Goal: Communication & Community: Answer question/provide support

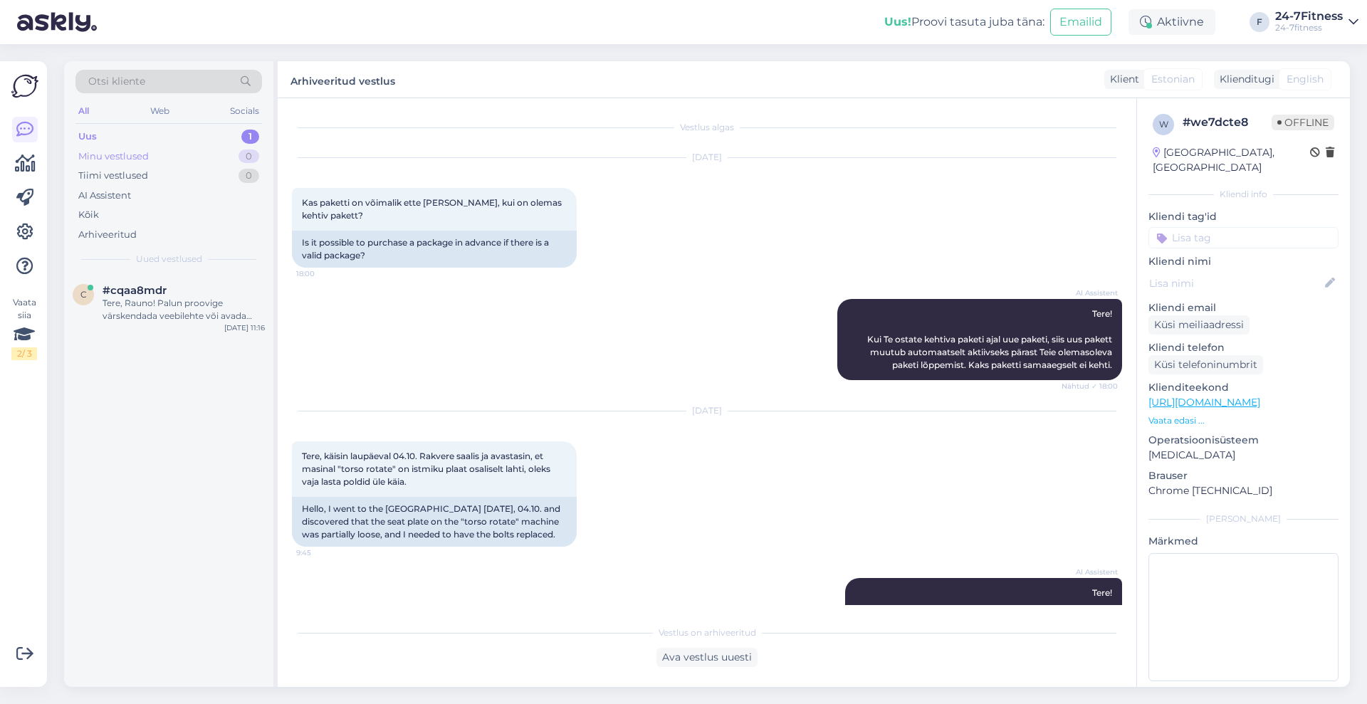
scroll to position [44, 0]
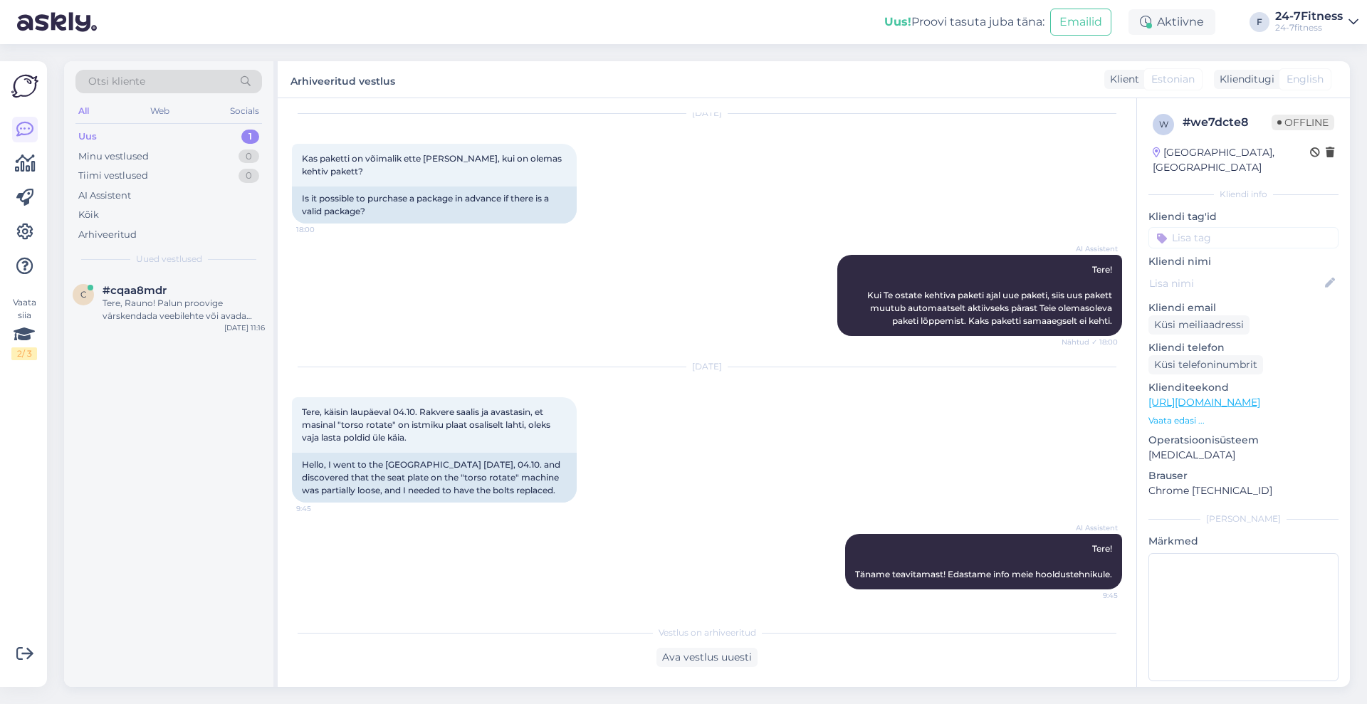
click at [152, 132] on div "Uus 1" at bounding box center [168, 137] width 187 height 20
click at [145, 297] on div "Tere, Rauno! Palun proovige värskendada veebilehte või avada meie koduleht [PER…" at bounding box center [184, 310] width 162 height 26
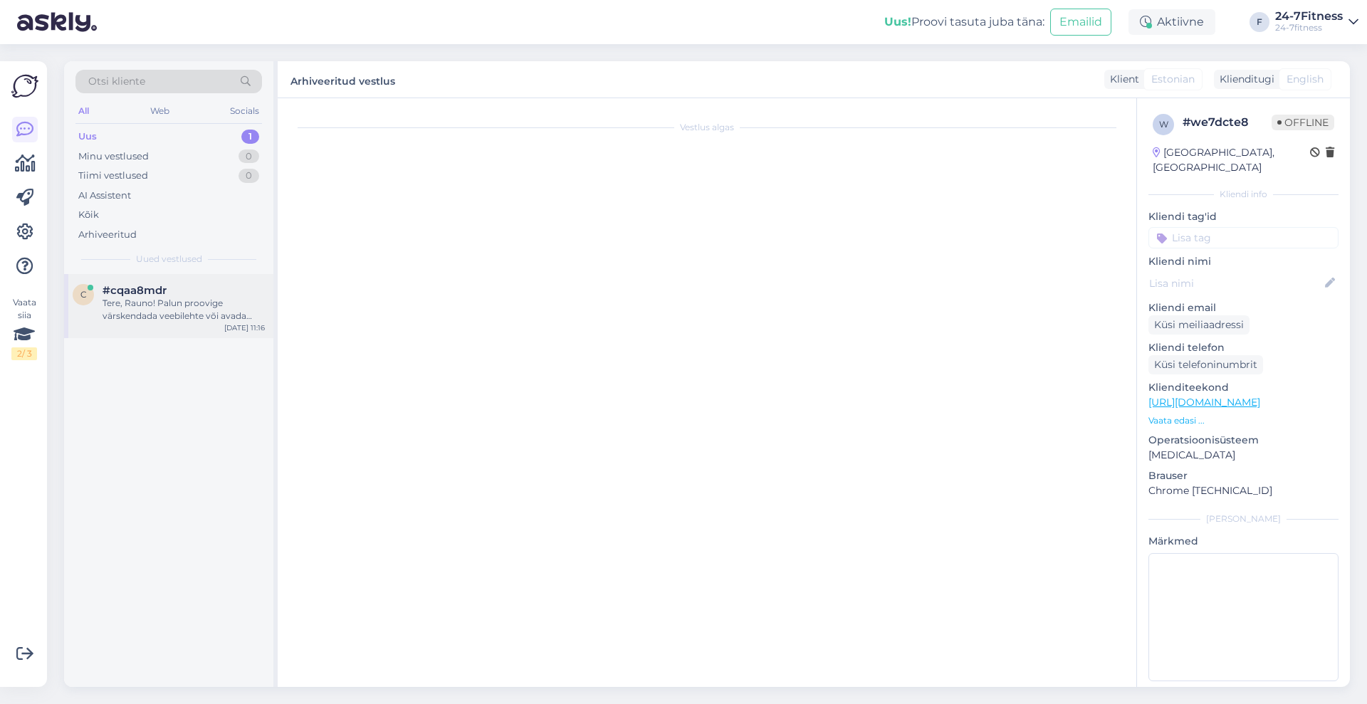
scroll to position [0, 0]
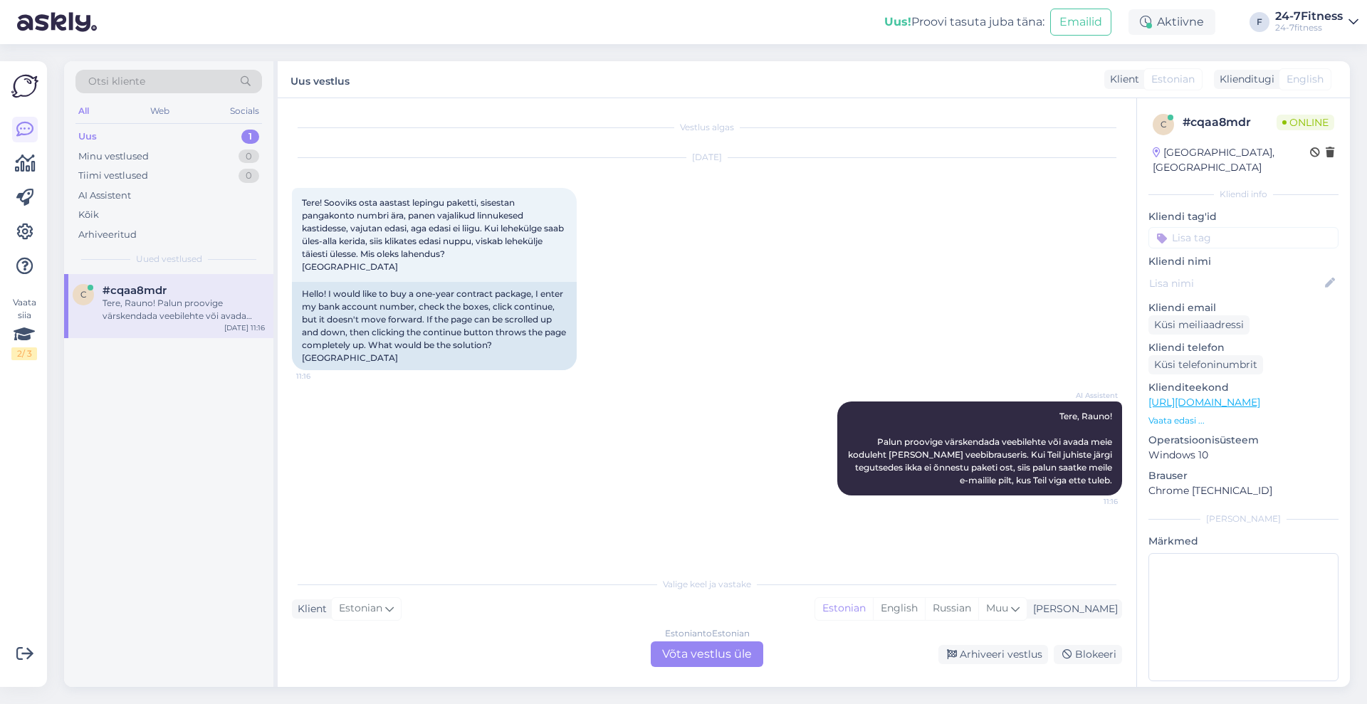
click at [749, 647] on div "Estonian to Estonian Võta vestlus üle" at bounding box center [707, 654] width 112 height 26
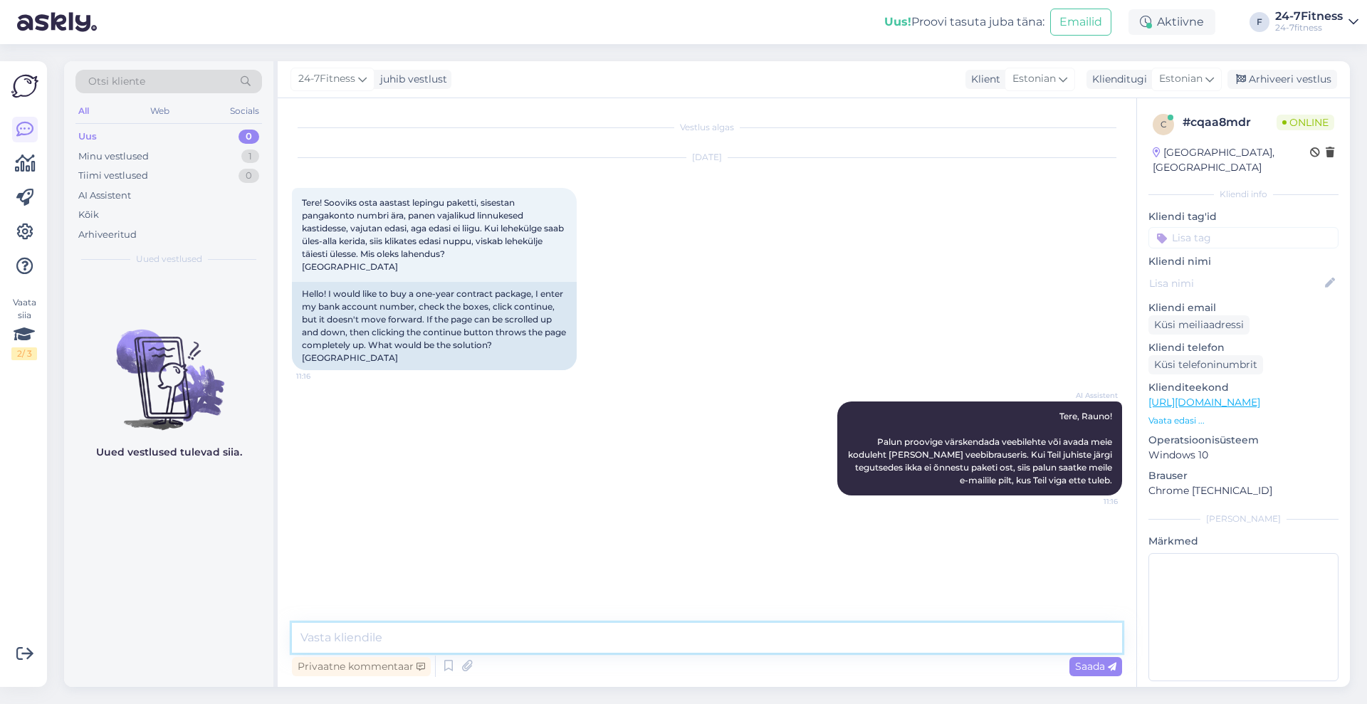
click at [674, 634] on textarea at bounding box center [707, 638] width 830 height 30
click at [649, 639] on textarea "Tere! Plun saatke meile ekraanipilt antud tõrkest, et saaksim eüle vaadata, mil…" at bounding box center [707, 638] width 830 height 30
type textarea "Tere! Plun saatke meile ekraanipilt antud tõrkest, et saaksime üle vaadata, mil…"
click at [1084, 669] on span "Saada" at bounding box center [1095, 666] width 41 height 13
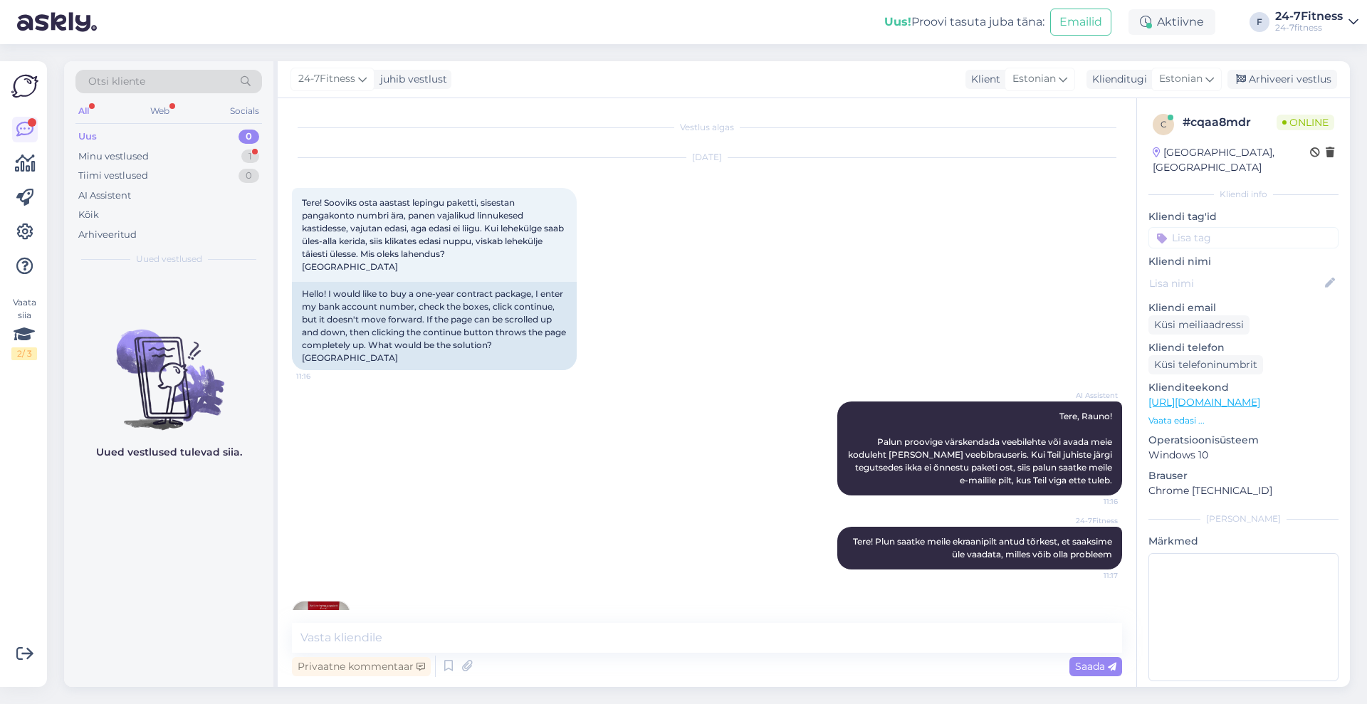
scroll to position [126, 0]
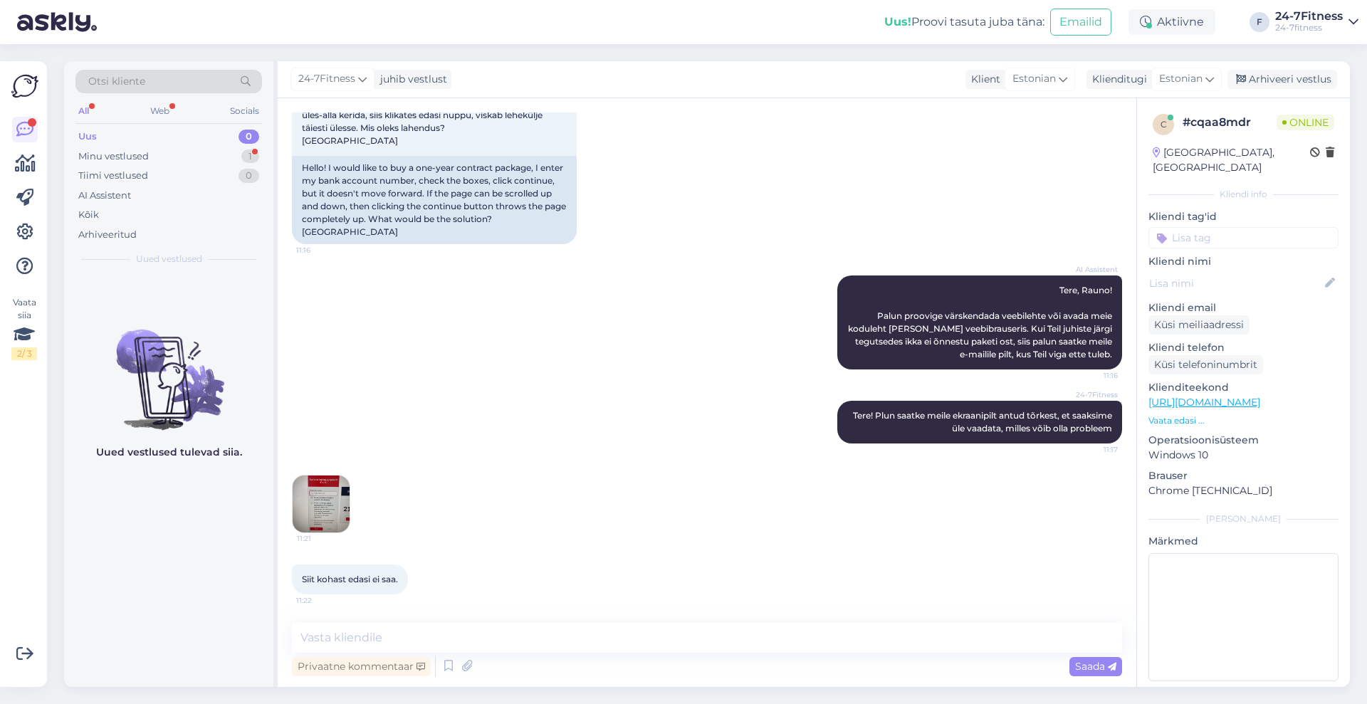
click at [323, 506] on img at bounding box center [321, 504] width 57 height 57
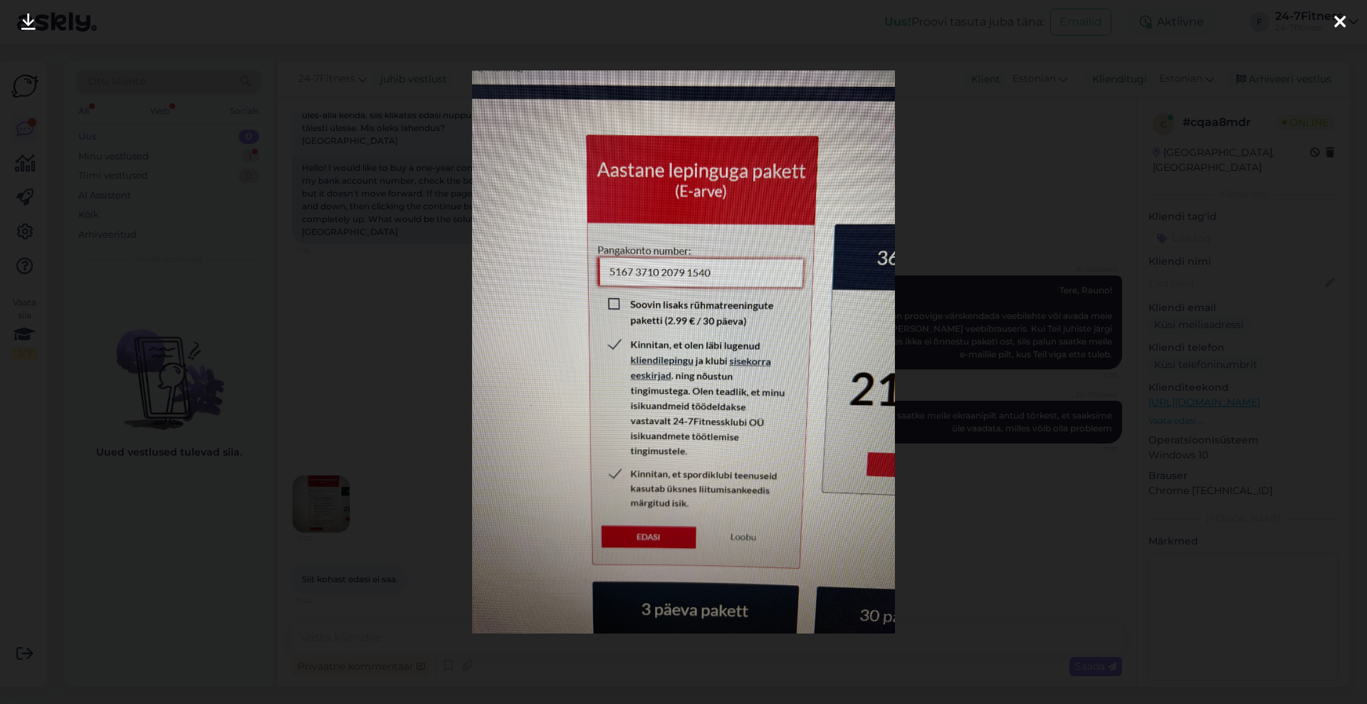
click at [1334, 22] on icon at bounding box center [1339, 23] width 11 height 19
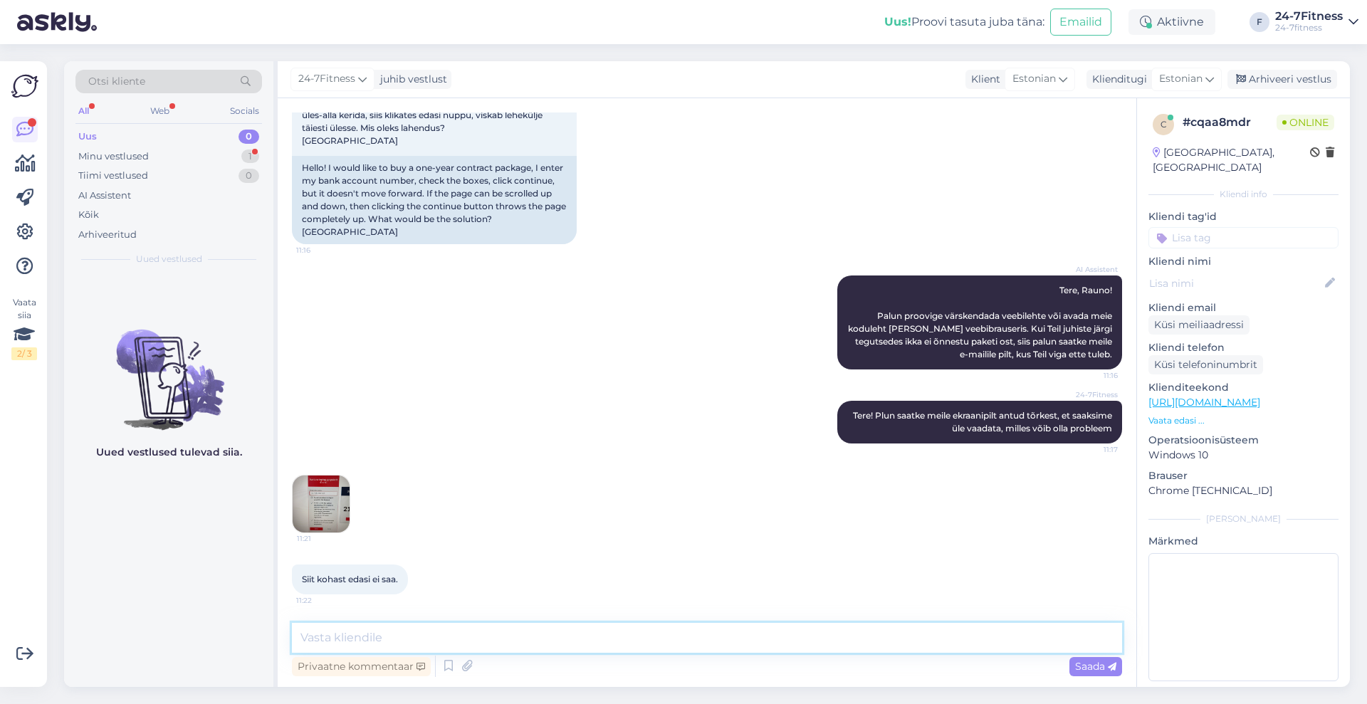
click at [683, 649] on textarea at bounding box center [707, 638] width 830 height 30
type textarea "Pangakonto IBAN peab algama EE, pildilt paistab, et Te ei ole lisanud EE"
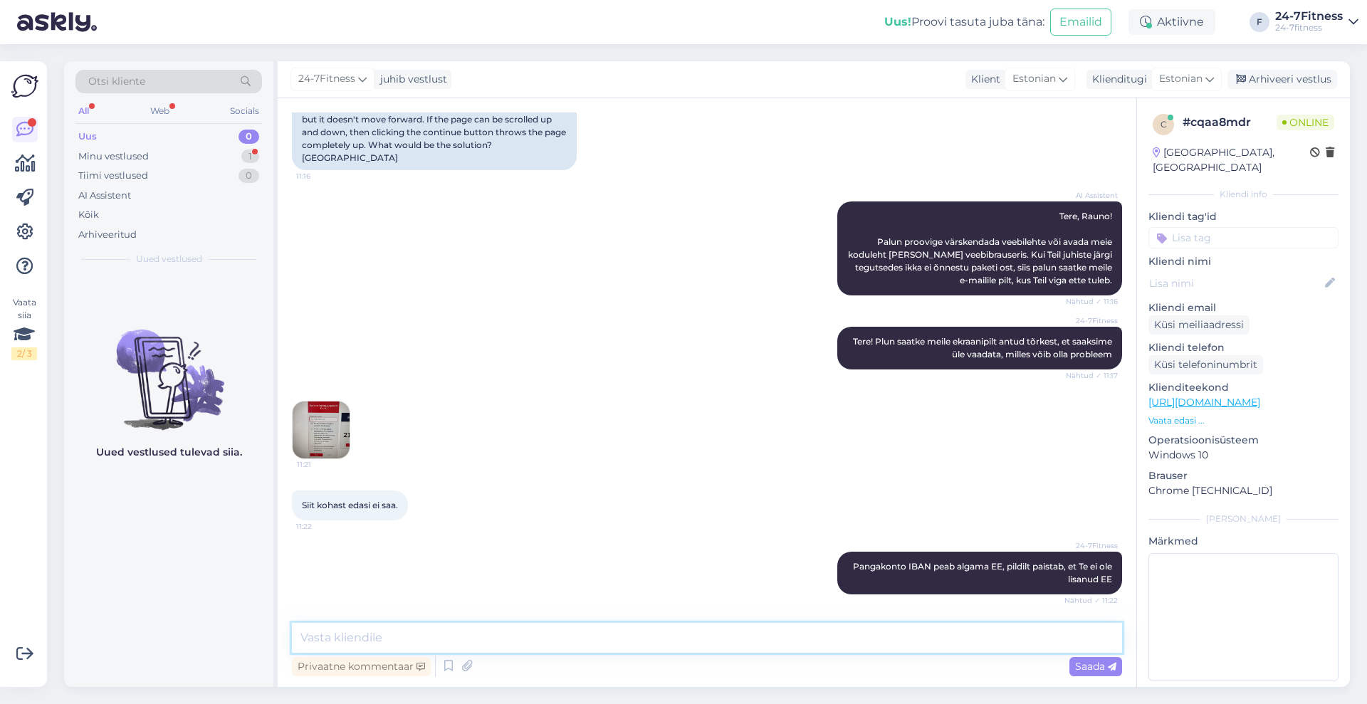
scroll to position [261, 0]
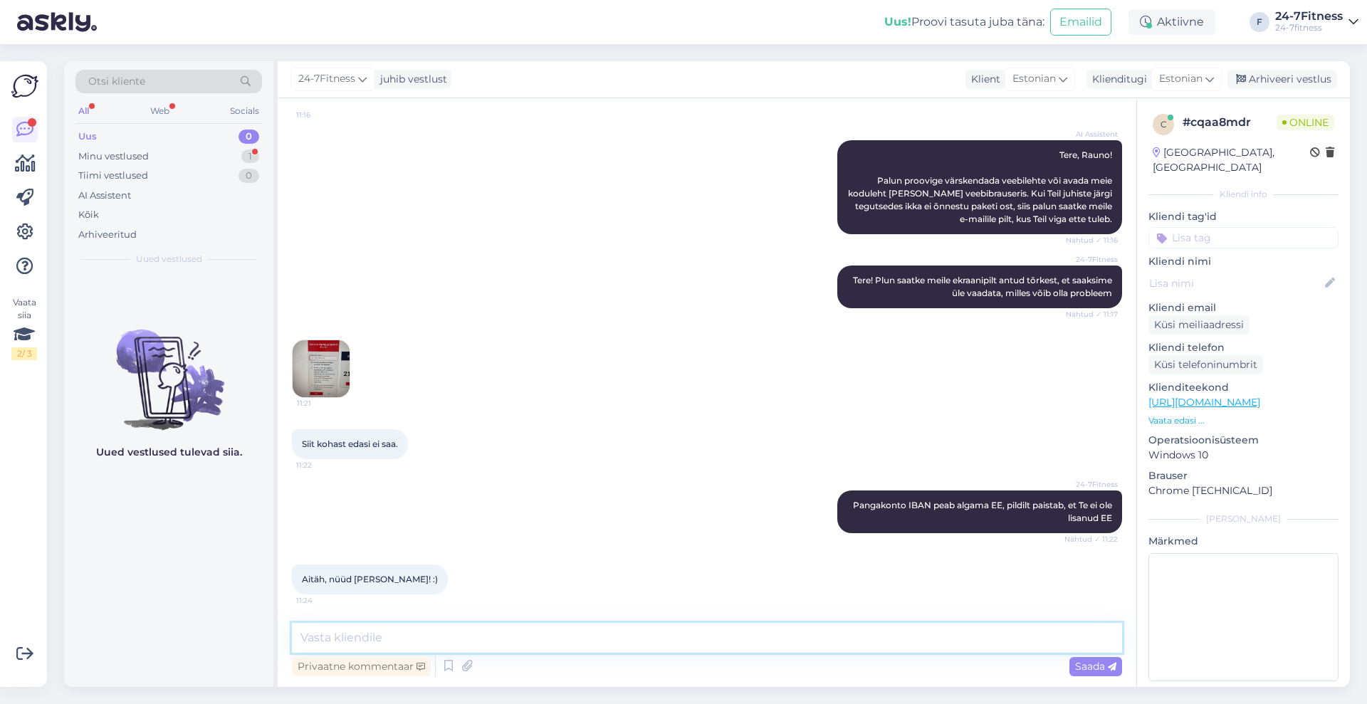
type textarea "P"
type textarea "Väga tore, täname vastuse eest! :)"
click at [1099, 664] on span "Saada" at bounding box center [1095, 666] width 41 height 13
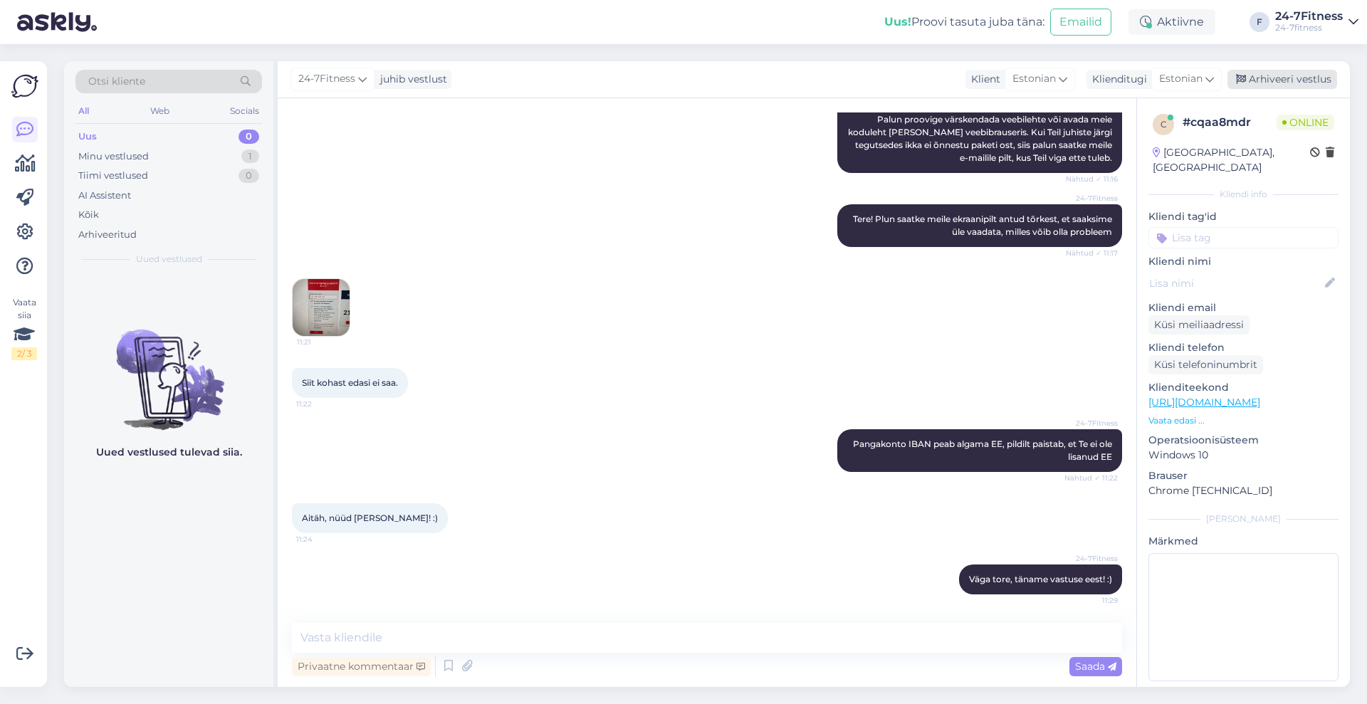
click at [1289, 83] on div "Arhiveeri vestlus" at bounding box center [1282, 79] width 110 height 19
